Goal: Task Accomplishment & Management: Use online tool/utility

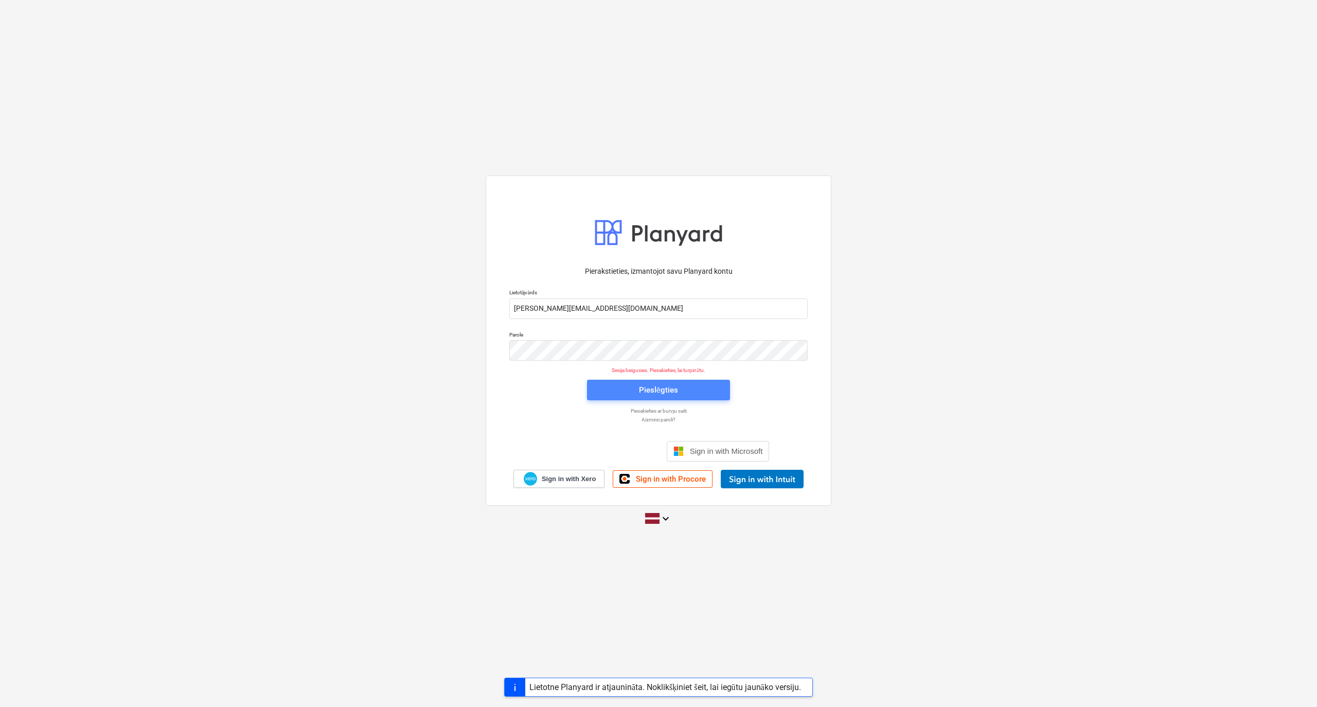
click at [602, 387] on span "Pieslēgties" at bounding box center [658, 389] width 118 height 13
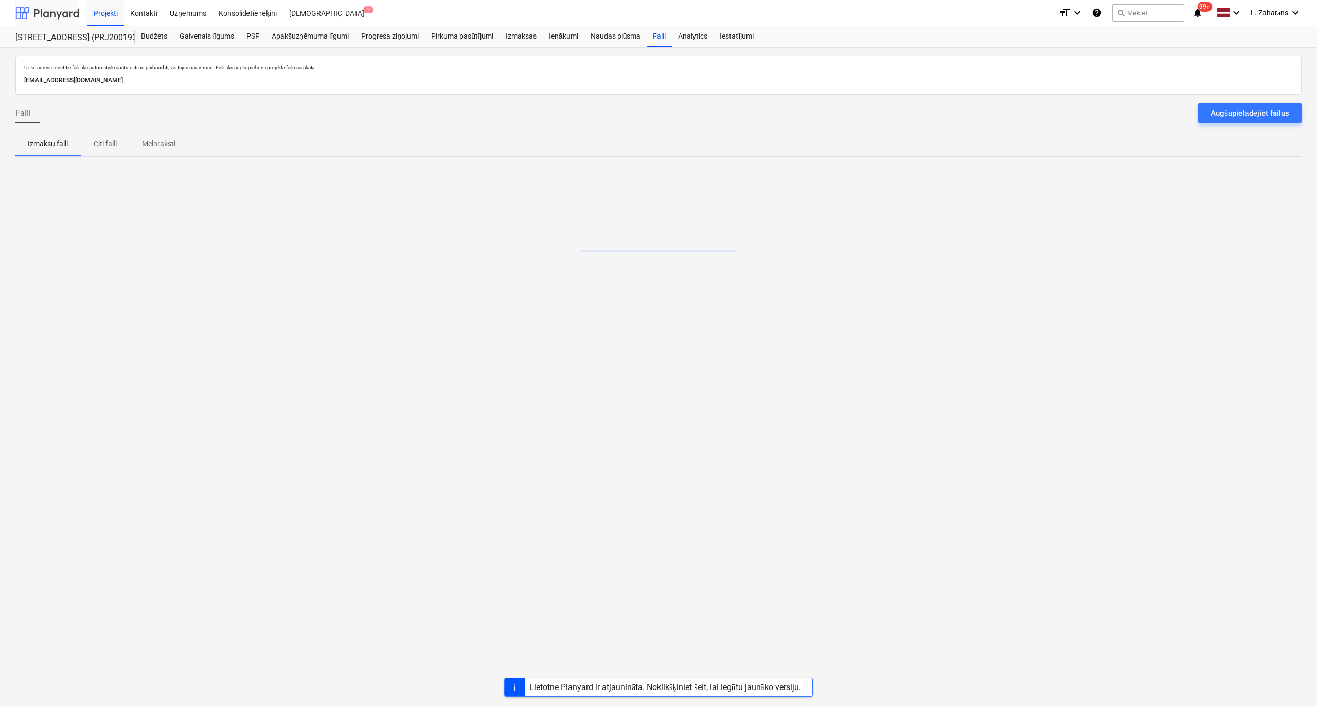
click at [55, 11] on div at bounding box center [47, 13] width 64 height 26
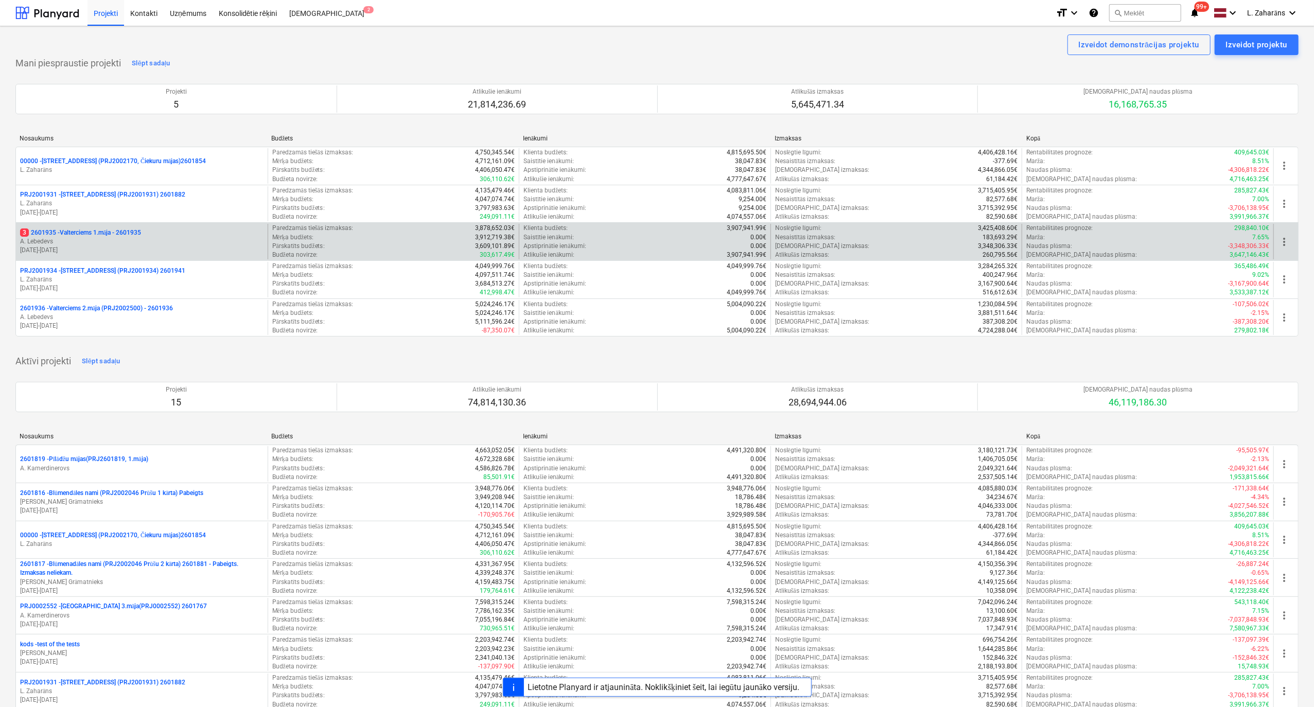
click at [77, 233] on p "3 2601935 - Valterciems 1.māja - 2601935" at bounding box center [80, 232] width 121 height 9
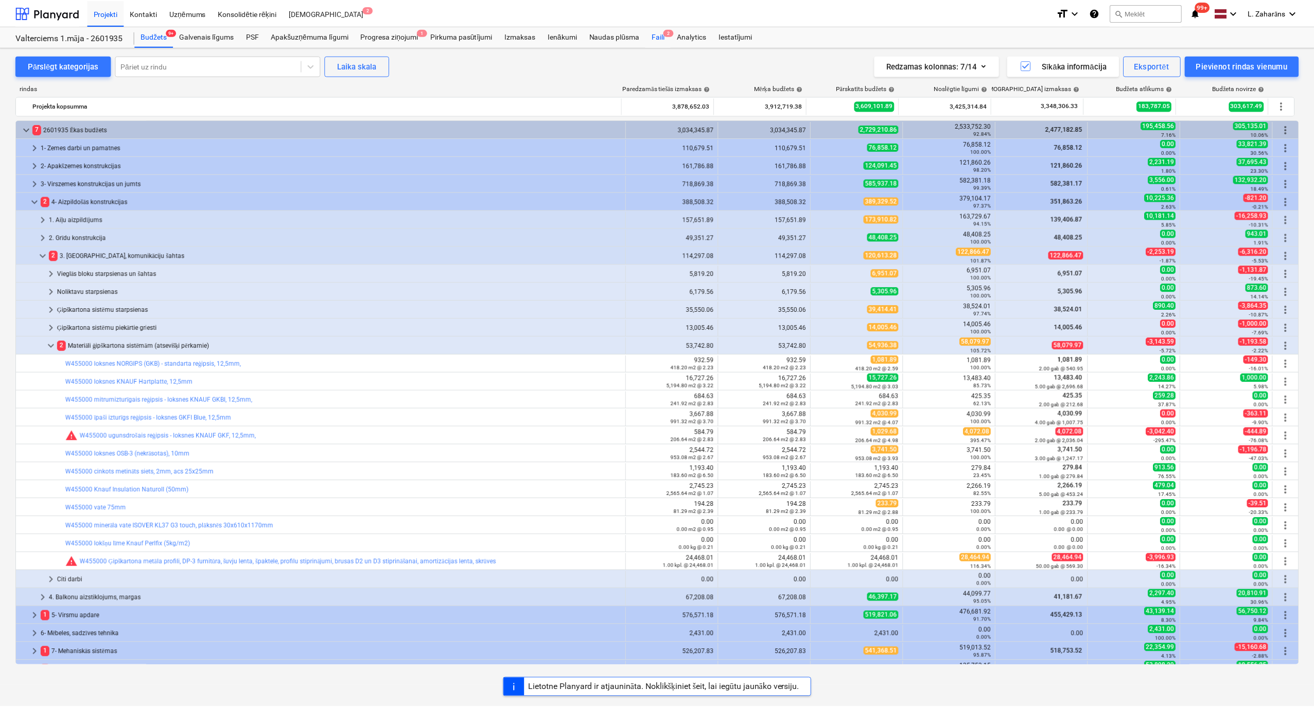
scroll to position [137, 0]
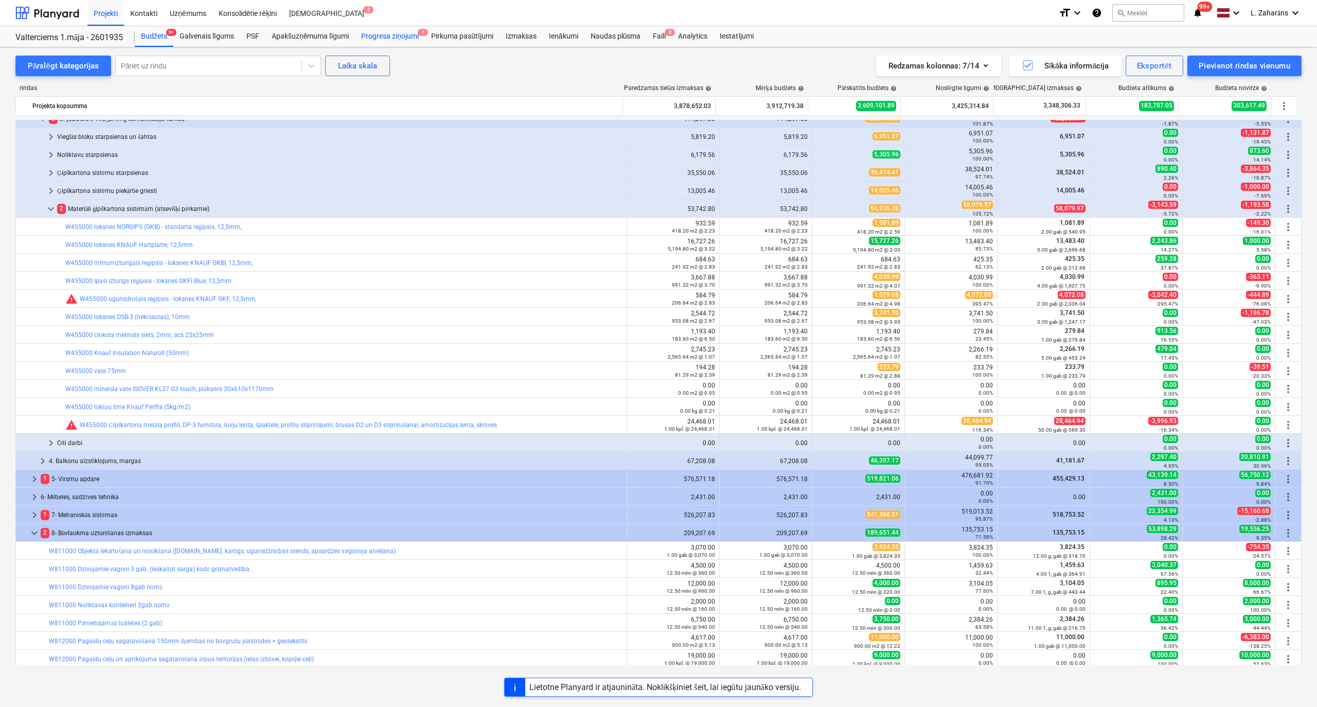
click at [375, 36] on div "Progresa ziņojumi 1" at bounding box center [390, 36] width 70 height 21
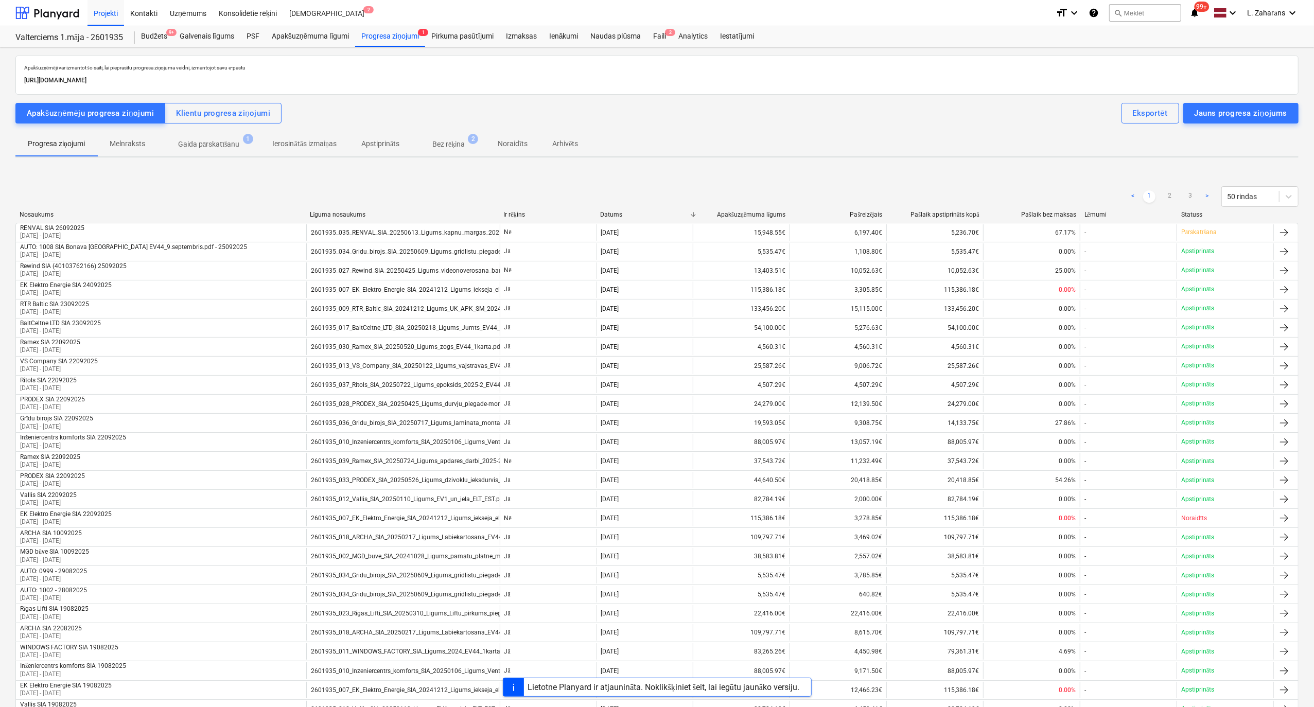
click at [223, 144] on p "Gaida pārskatīšanu" at bounding box center [209, 144] width 62 height 11
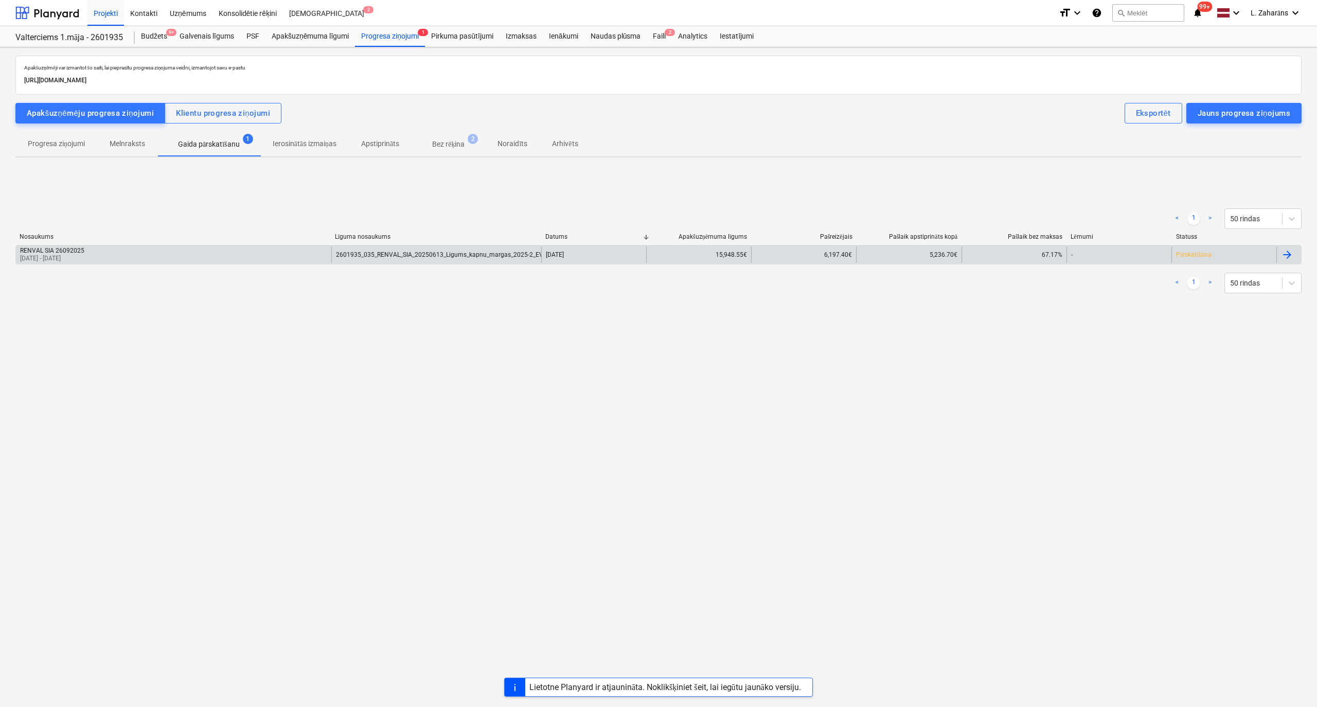
click at [185, 252] on div "RENVAL SIA 26092025 [DATE] - [DATE]" at bounding box center [173, 254] width 315 height 16
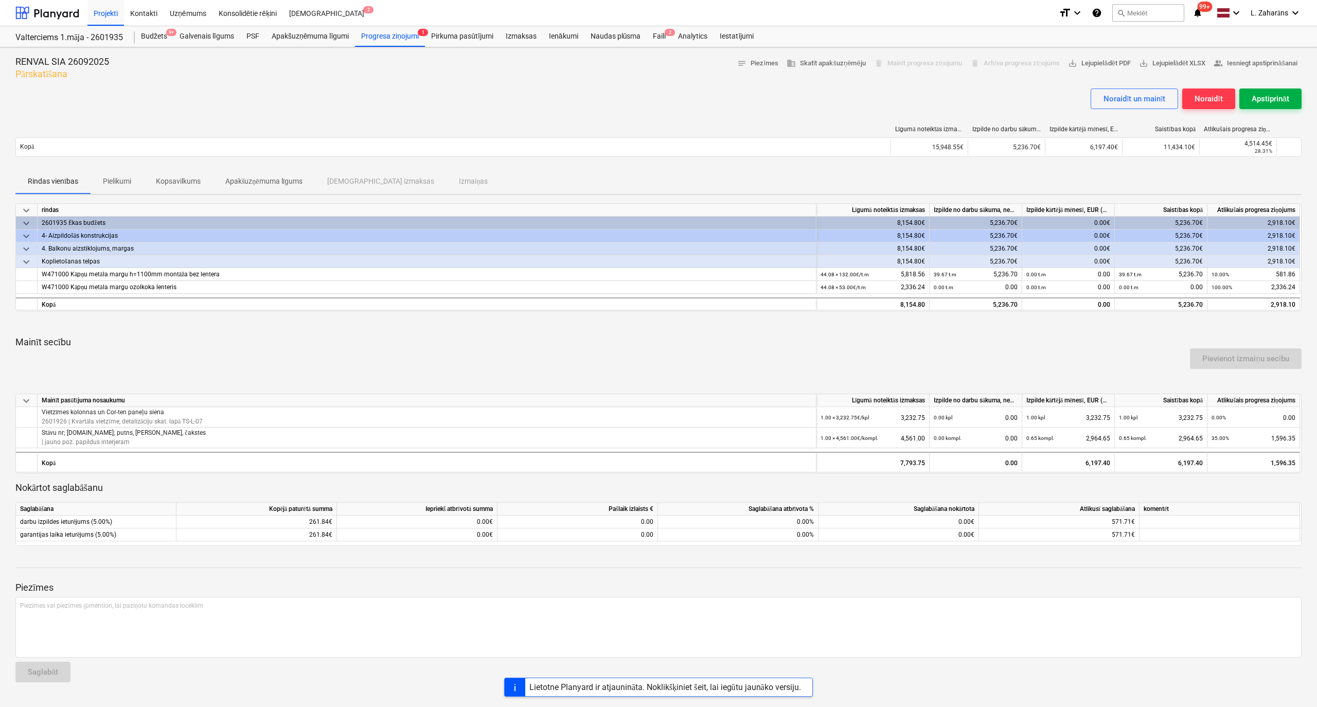
click at [1276, 96] on div "Apstiprināt" at bounding box center [1271, 98] width 38 height 13
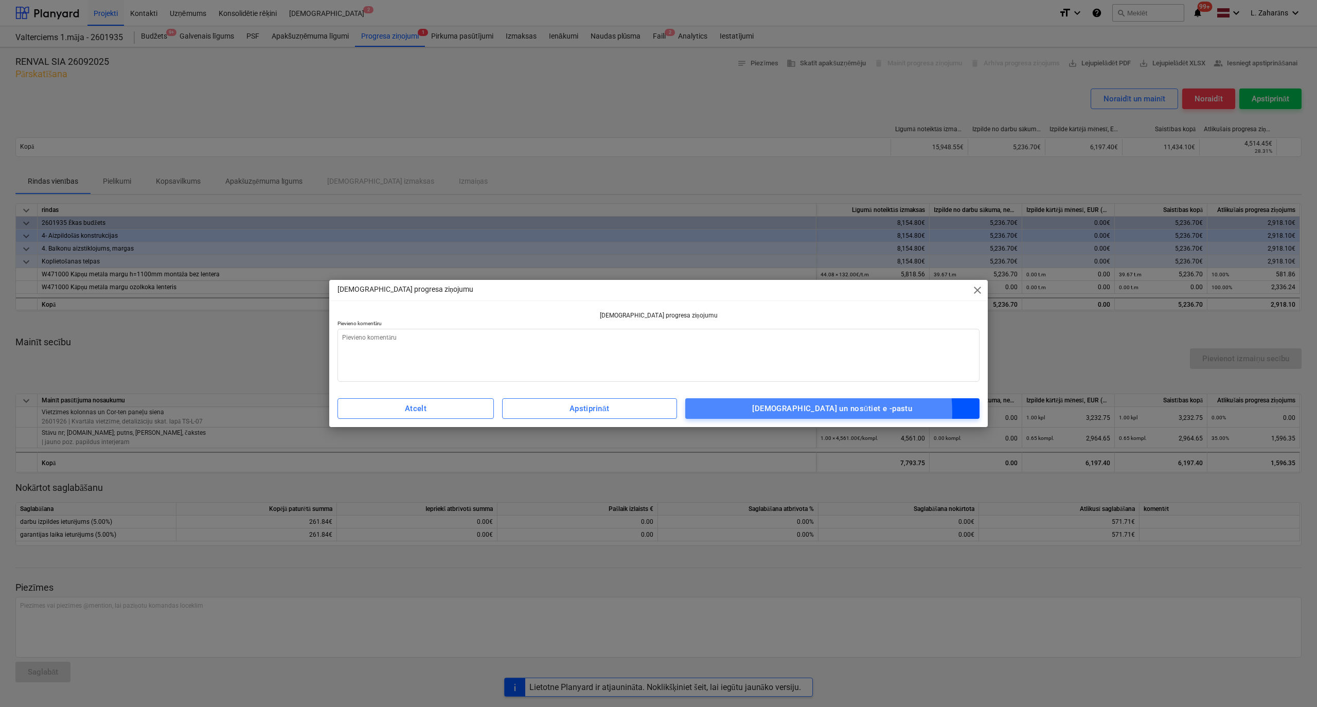
click at [822, 413] on div "[DEMOGRAPHIC_DATA] un nosūtiet e -pastu" at bounding box center [832, 408] width 160 height 13
type textarea "x"
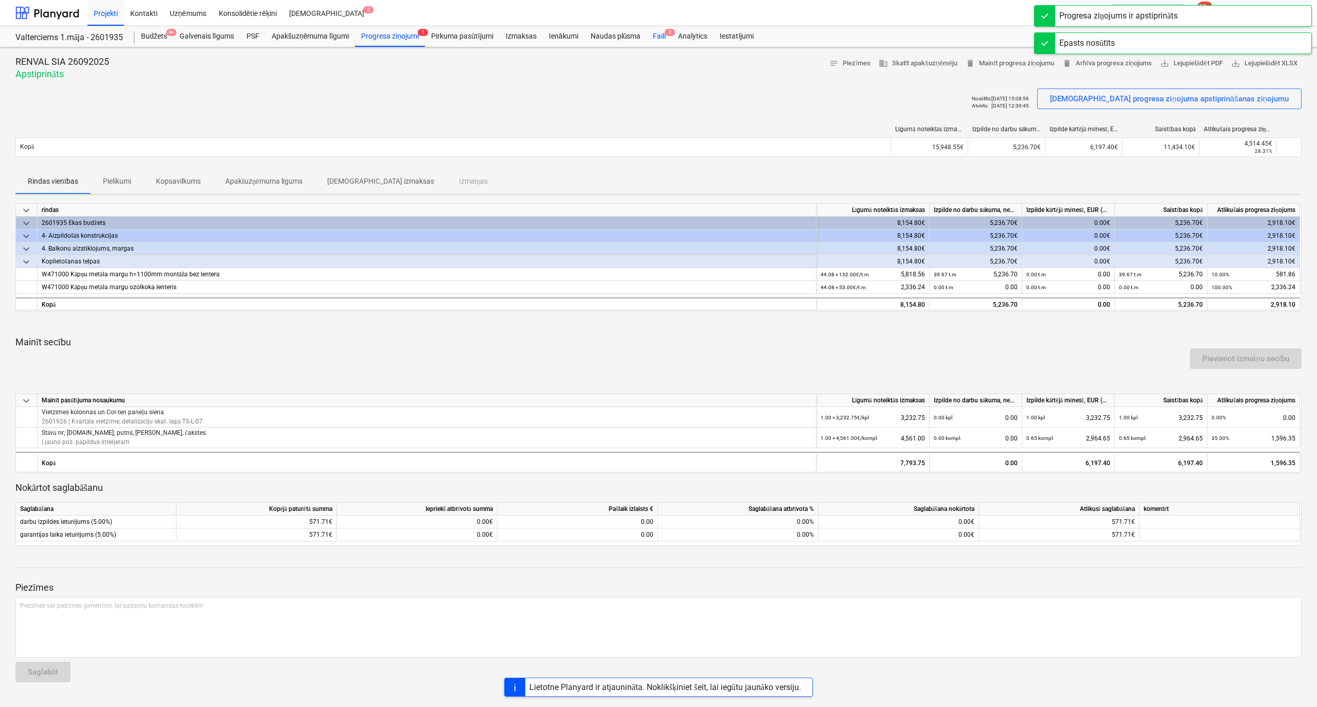
click at [661, 38] on div "Faili 2" at bounding box center [659, 36] width 25 height 21
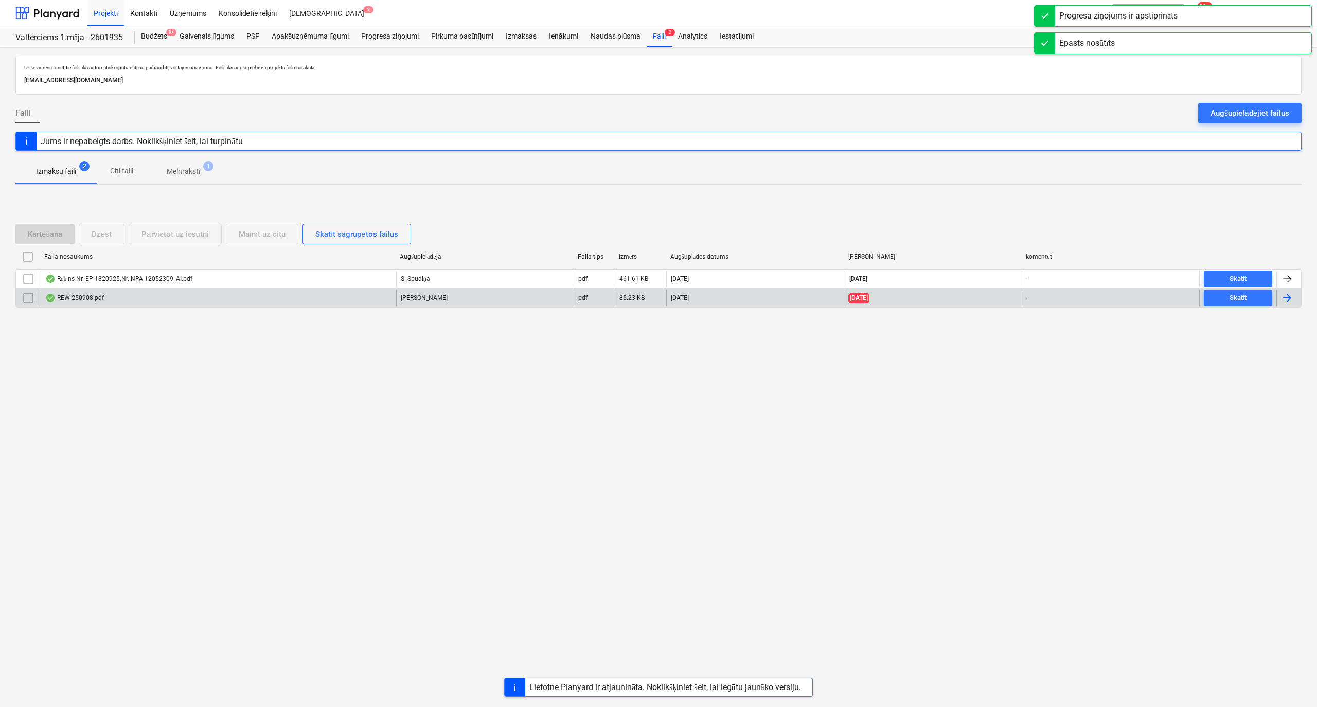
click at [169, 292] on div "REW 250908.pdf" at bounding box center [219, 298] width 356 height 16
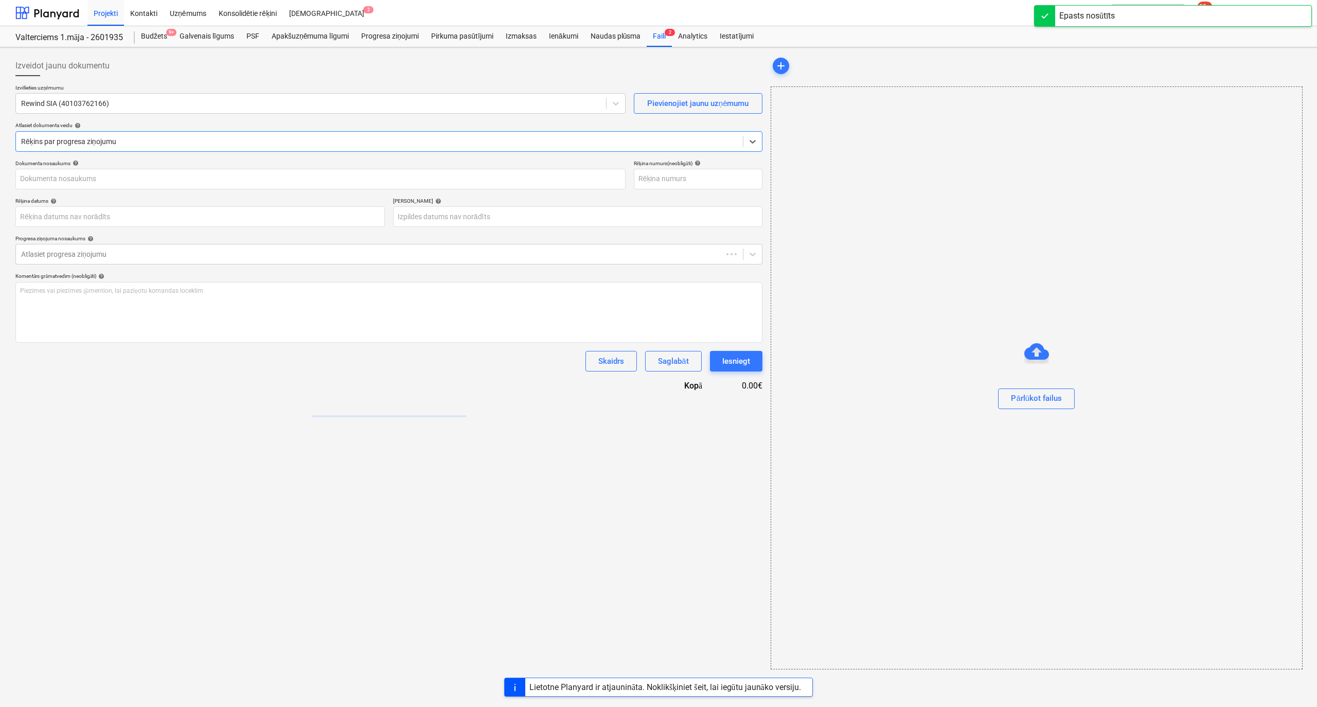
type input "40103762166"
type input "[DATE]"
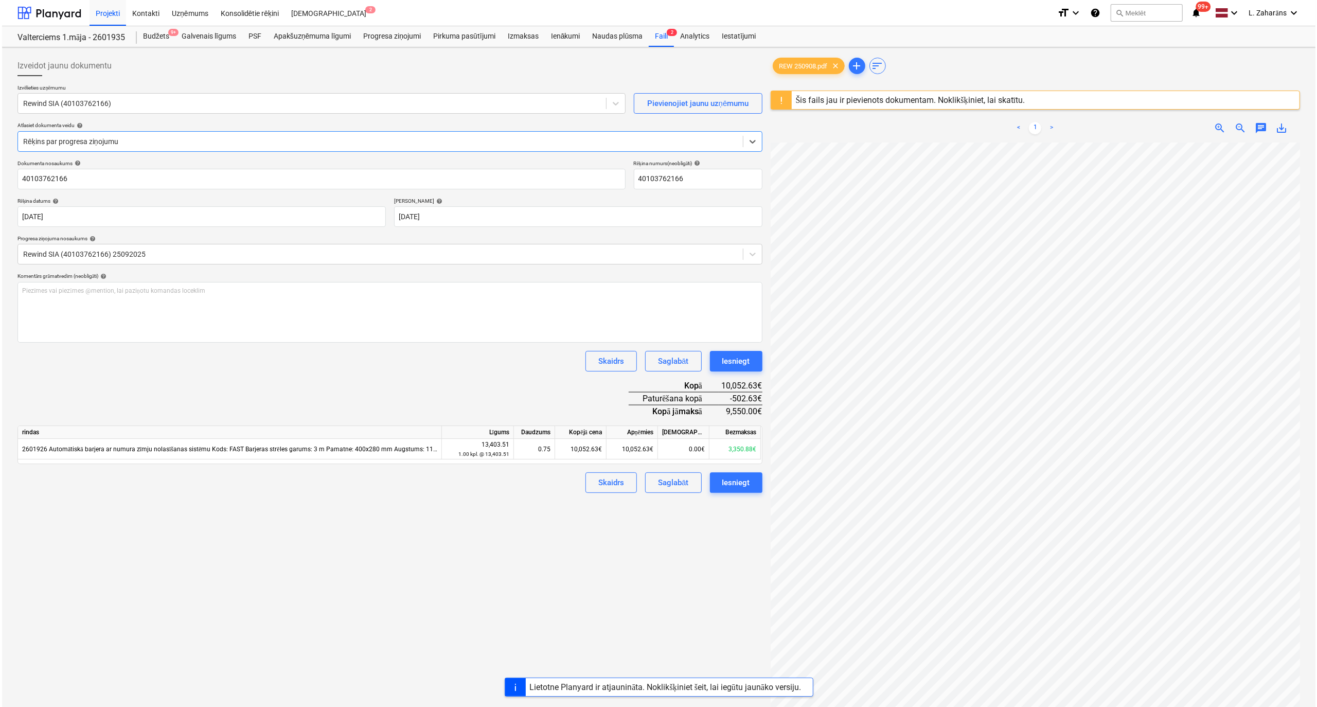
scroll to position [68, 0]
click at [733, 482] on div "Iesniegt" at bounding box center [734, 482] width 28 height 13
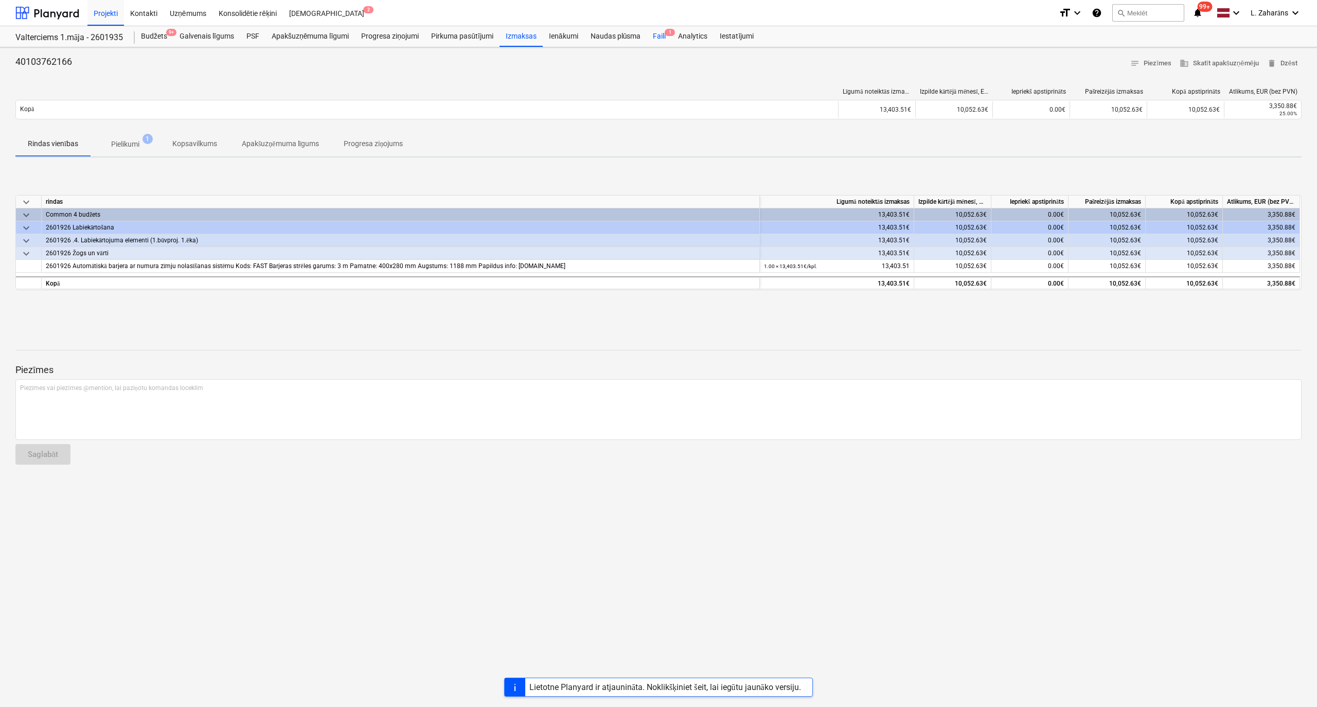
click at [656, 34] on div "Faili 1" at bounding box center [659, 36] width 25 height 21
